Goal: Find specific page/section: Find specific page/section

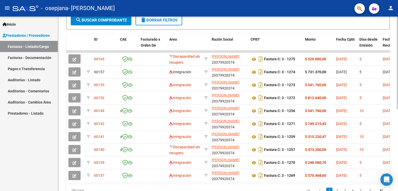
scroll to position [130, 0]
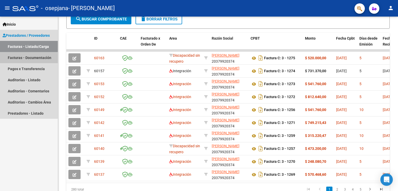
click at [34, 56] on link "Facturas - Documentación" at bounding box center [29, 57] width 58 height 11
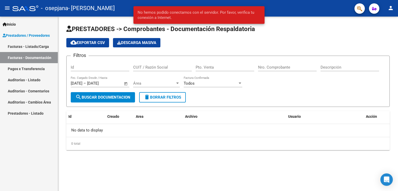
click at [22, 72] on link "Pagos x Transferencia" at bounding box center [29, 68] width 58 height 11
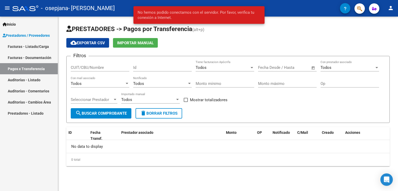
click at [25, 56] on link "Facturas - Documentación" at bounding box center [29, 57] width 58 height 11
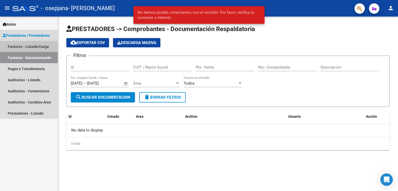
click at [27, 51] on link "Facturas - Listado/Carga" at bounding box center [29, 46] width 58 height 11
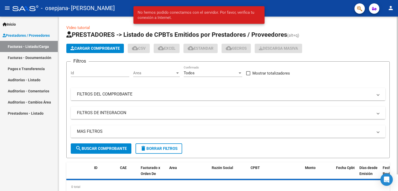
scroll to position [18, 0]
